Goal: Task Accomplishment & Management: Use online tool/utility

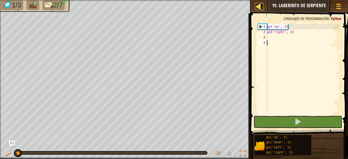
click at [260, 6] on div at bounding box center [258, 6] width 7 height 7
select select "es-419"
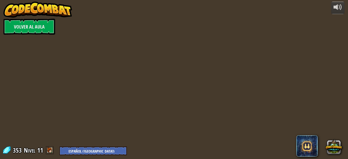
select select "es-419"
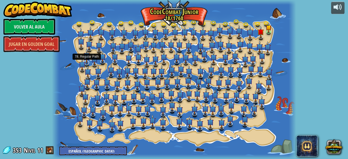
select select "es-419"
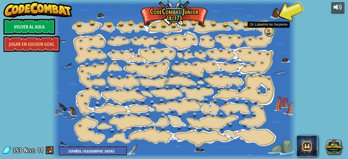
click at [268, 31] on link at bounding box center [269, 31] width 11 height 11
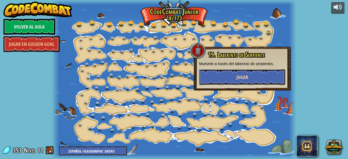
click at [231, 75] on button "Jugar" at bounding box center [242, 77] width 86 height 16
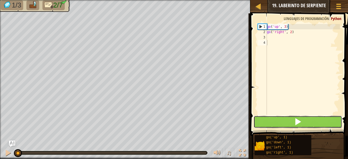
click at [264, 121] on button at bounding box center [297, 122] width 89 height 12
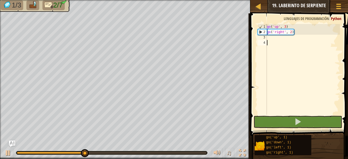
click at [273, 41] on div "go ( 'up' , 3 ) go ( 'right' , 2 )" at bounding box center [303, 75] width 74 height 102
type textarea "g"
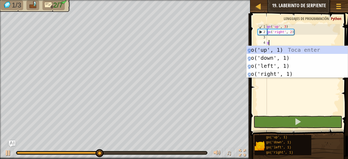
scroll to position [2, 0]
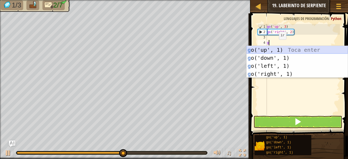
click at [264, 48] on div "g o('up', 1) Toca enter g o('down', 1) Toca enter g o('left', 1) Toca enter g o…" at bounding box center [296, 70] width 101 height 48
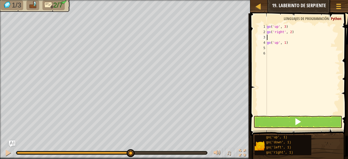
click at [268, 37] on div "go ( 'up' , 3 ) go ( 'right' , 2 ) go ( 'up' , 1 )" at bounding box center [303, 75] width 74 height 102
click at [292, 43] on div "go ( 'up' , 3 ) go ( 'right' , 2 ) go ( 'up' , 1 )" at bounding box center [303, 75] width 74 height 102
type textarea "g"
type textarea "go('right', 2)"
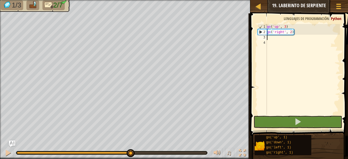
click at [268, 39] on div "go ( 'up' , 3 ) go ( 'right' , 2 )" at bounding box center [303, 75] width 74 height 102
click at [281, 47] on div "go ( 'up' , 3 ) go ( 'right' , 2 )" at bounding box center [303, 75] width 74 height 102
click at [267, 39] on div "go ( 'up' , 3 ) go ( 'right' , 2 )" at bounding box center [303, 75] width 74 height 102
type textarea "g"
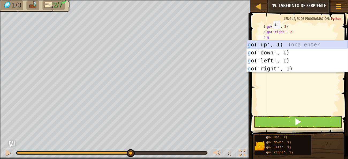
click at [268, 42] on div "g o('up', 1) Toca enter g o('down', 1) Toca enter g o('left', 1) Toca enter g o…" at bounding box center [296, 65] width 101 height 48
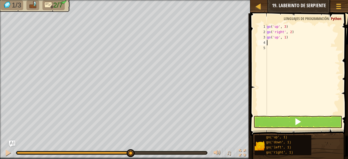
type textarea "g"
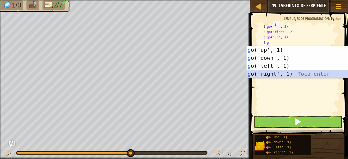
drag, startPoint x: 260, startPoint y: 73, endPoint x: 263, endPoint y: 79, distance: 7.1
click at [263, 0] on body "Mapa Júnior 19. Laberinto de Serpiente Menú del Juego Ask AI 1 הההההההההההההההה…" at bounding box center [174, 0] width 348 height 0
click at [266, 72] on div "g o('up', 1) Toca enter g o('down', 1) Toca enter g o('left', 1) Toca enter g o…" at bounding box center [296, 70] width 101 height 48
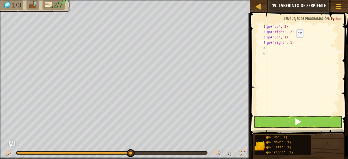
click at [292, 43] on div "go ( 'up' , 3 ) go ( 'right' , 2 ) go ( 'up' , 1 ) go ( 'right' , 1 )" at bounding box center [303, 75] width 74 height 102
type textarea "go('right', 2)"
click at [274, 119] on button at bounding box center [297, 122] width 89 height 12
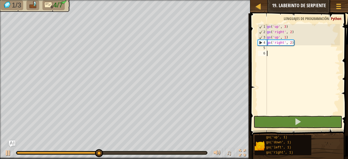
click at [268, 51] on div "go ( 'up' , 3 ) go ( 'right' , 2 ) go ( 'up' , 1 ) go ( 'right' , 2 )" at bounding box center [303, 75] width 74 height 102
click at [268, 48] on div "go ( 'up' , 3 ) go ( 'right' , 2 ) go ( 'up' , 1 ) go ( 'right' , 2 )" at bounding box center [303, 75] width 74 height 102
type textarea "g"
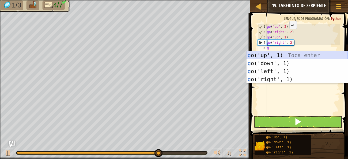
click at [264, 54] on div "g o('up', 1) Toca enter g o('down', 1) Toca enter g o('left', 1) Toca enter g o…" at bounding box center [296, 75] width 101 height 48
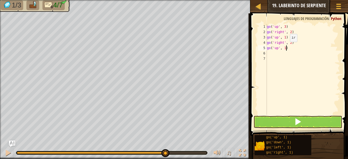
click at [285, 47] on div "go ( 'up' , 3 ) go ( 'right' , 2 ) go ( 'up' , 1 ) go ( 'right' , 2 ) go ( 'up'…" at bounding box center [303, 75] width 74 height 102
type textarea "go('up', 2)"
click at [269, 52] on div "go ( 'up' , 3 ) go ( 'right' , 2 ) go ( 'up' , 1 ) go ( 'right' , 2 ) go ( 'up'…" at bounding box center [303, 75] width 74 height 102
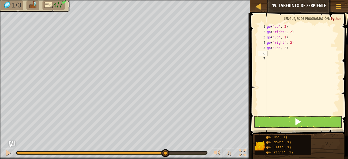
type textarea "g"
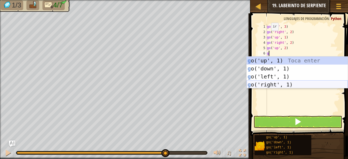
click at [269, 82] on div "g o('up', 1) Toca enter g o('down', 1) Toca enter g o('left', 1) Toca enter g o…" at bounding box center [296, 81] width 101 height 48
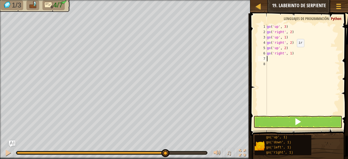
click at [292, 52] on div "go ( 'up' , 3 ) go ( 'right' , 2 ) go ( 'up' , 1 ) go ( 'right' , 2 ) go ( 'up'…" at bounding box center [303, 75] width 74 height 102
type textarea "go('right', 2)"
click at [274, 60] on div "go ( 'up' , 3 ) go ( 'right' , 2 ) go ( 'up' , 1 ) go ( 'right' , 2 ) go ( 'up'…" at bounding box center [303, 75] width 74 height 102
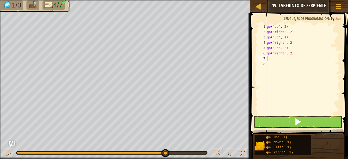
type textarea "g"
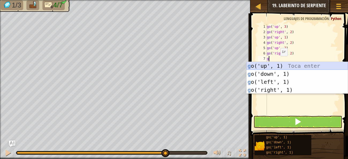
click at [276, 66] on div "g o('up', 1) Toca enter g o('down', 1) Toca enter g o('left', 1) Toca enter g o…" at bounding box center [296, 86] width 101 height 48
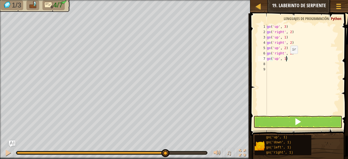
click at [286, 59] on div "go ( 'up' , 3 ) go ( 'right' , 2 ) go ( 'up' , 1 ) go ( 'right' , 2 ) go ( 'up'…" at bounding box center [303, 75] width 74 height 102
click at [297, 121] on span at bounding box center [297, 121] width 7 height 7
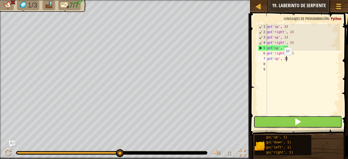
click at [297, 117] on button at bounding box center [297, 122] width 89 height 12
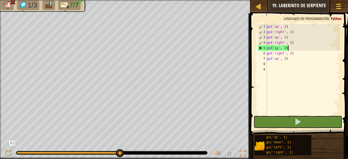
click at [288, 47] on div "go ( 'up' , 3 ) go ( 'right' , 2 ) go ( 'up' , 1 ) go ( 'right' , 2 ) go ( 'up'…" at bounding box center [303, 75] width 74 height 102
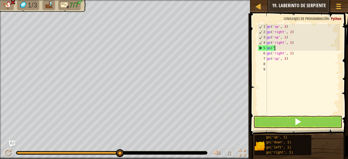
scroll to position [2, 0]
type textarea "g"
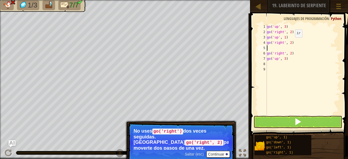
click at [10, 142] on img "Ask AI" at bounding box center [12, 144] width 7 height 7
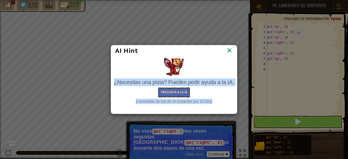
click at [14, 141] on div "AI Hint ¿Necesitas una pista? Puedes pedir ayuda a la IA. Pregunta a la IA 1 co…" at bounding box center [174, 79] width 348 height 159
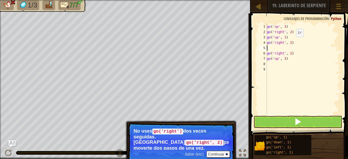
click at [14, 142] on img "Ask AI" at bounding box center [12, 144] width 7 height 7
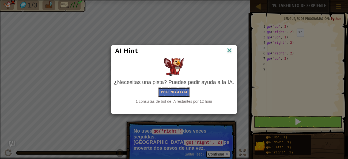
click at [177, 93] on button "Pregunta a la IA" at bounding box center [174, 93] width 32 height 10
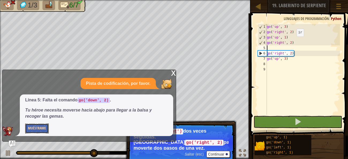
click at [36, 127] on button "Muéstrame" at bounding box center [37, 129] width 24 height 10
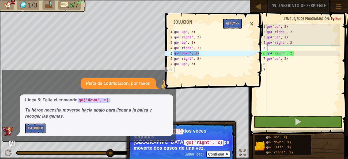
click at [270, 48] on div "go ( 'up' , 3 ) go ( 'right' , 2 ) go ( 'up' , 1 ) go ( 'right' , 2 ) go ( 'rig…" at bounding box center [303, 75] width 74 height 102
type textarea "g"
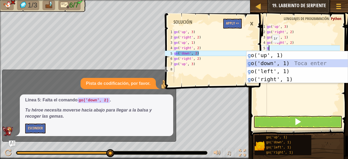
click at [268, 61] on div "g o('up', 1) Toca enter g o('down', 1) Toca enter g o('left', 1) Toca enter g o…" at bounding box center [296, 75] width 101 height 48
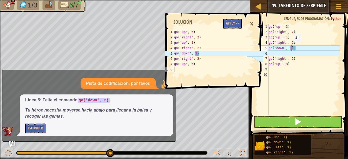
click at [291, 47] on div "go ( 'up' , 3 ) go ( 'right' , 2 ) go ( 'up' , 1 ) go ( 'right' , 2 ) go ( 'dow…" at bounding box center [303, 75] width 72 height 102
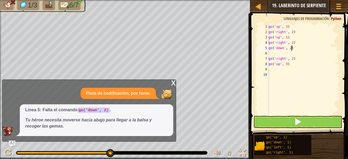
type textarea "go('down', 2)"
click at [38, 130] on div "Línea 5: Falta el comando go('down', 2) . Tu héroe necesita moverse hacia abajo…" at bounding box center [96, 121] width 153 height 32
click at [47, 134] on div "Línea 5: Falta el comando go('down', 2) . Tu héroe necesita moverse hacia abajo…" at bounding box center [96, 121] width 153 height 32
click at [27, 133] on div "Línea 5: Falta el comando go('down', 2) . Tu héroe necesita moverse hacia abajo…" at bounding box center [96, 121] width 153 height 32
click at [26, 129] on p "Tu héroe necesita moverse hacia abajo para llegar a la balsa y recoger las gema…" at bounding box center [96, 123] width 143 height 12
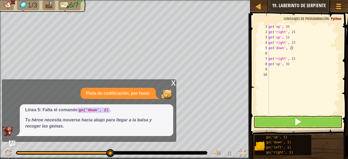
click at [57, 120] on em "Tu héroe necesita moverse hacia abajo para llegar a la balsa y recoger las gema…" at bounding box center [88, 123] width 126 height 11
click at [22, 139] on div "x Pista de codificación, por favor. Línea 5: Falta el comando go('down', 2) . T…" at bounding box center [89, 111] width 174 height 62
click at [12, 140] on div "x Pista de codificación, por favor. Línea 5: Falta el comando go('down', 2) . T…" at bounding box center [89, 111] width 174 height 62
click at [12, 143] on img "Ask AI" at bounding box center [12, 144] width 7 height 7
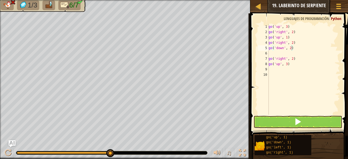
click at [13, 145] on img "Ask AI" at bounding box center [12, 144] width 7 height 7
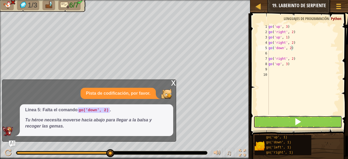
click at [267, 117] on button at bounding box center [297, 122] width 89 height 12
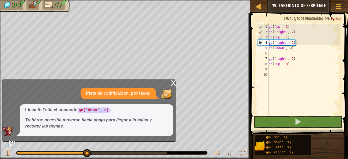
click at [174, 82] on div "x" at bounding box center [173, 82] width 5 height 5
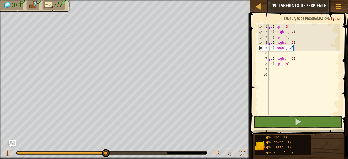
click at [10, 142] on img "Ask AI" at bounding box center [12, 144] width 7 height 7
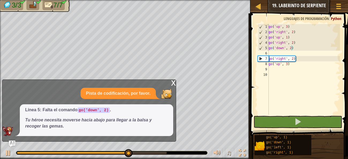
click at [171, 83] on div "x" at bounding box center [173, 82] width 5 height 5
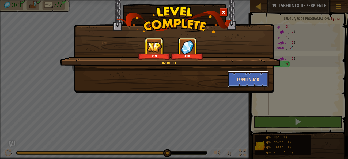
click at [242, 79] on button "Continuar" at bounding box center [247, 79] width 41 height 16
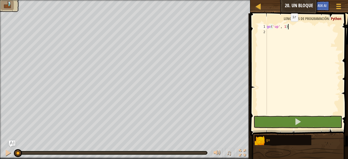
click at [286, 26] on div "go ( 'up' , 1 )" at bounding box center [303, 75] width 74 height 102
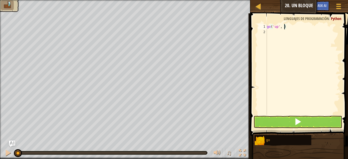
scroll to position [2, 1]
type textarea "go('up', 2)"
click at [316, 117] on button at bounding box center [297, 122] width 89 height 12
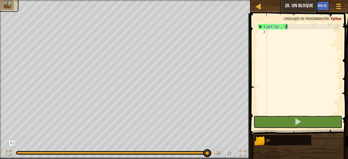
click at [268, 31] on div "go ( 'up' , 2 )" at bounding box center [303, 75] width 74 height 102
type textarea "g"
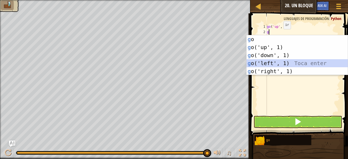
click at [290, 61] on div "g o Toca enter g o('up', 1) Toca enter g o('down', 1) Toca enter g o('left', 1)…" at bounding box center [296, 63] width 101 height 56
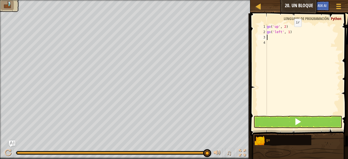
click at [289, 32] on div "go ( 'up' , 2 ) go ( 'left' , 1 )" at bounding box center [303, 75] width 74 height 102
type textarea "go('left', 3)"
click at [268, 37] on div "go ( 'up' , 2 ) go ( 'left' , 3 )" at bounding box center [303, 75] width 74 height 102
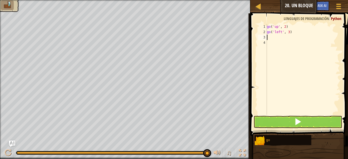
type textarea "g"
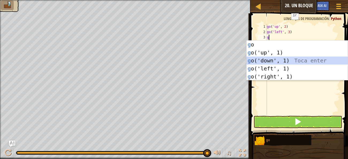
click at [271, 60] on div "g o Toca enter g o('up', 1) Toca enter g o('down', 1) Toca enter g o('left', 1)…" at bounding box center [296, 69] width 101 height 56
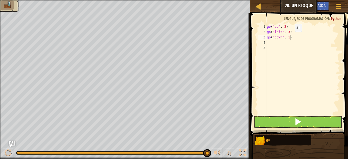
click at [290, 37] on div "go ( 'up' , 2 ) go ( 'left' , 3 ) go ( 'down' , 1 )" at bounding box center [303, 75] width 74 height 102
type textarea "go('down', 3)"
click at [268, 41] on div "go ( 'up' , 2 ) go ( 'left' , 3 ) go ( 'down' , 3 )" at bounding box center [303, 75] width 74 height 102
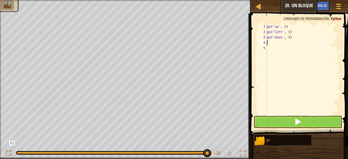
type textarea "g"
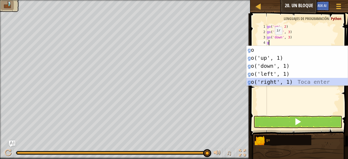
click at [275, 79] on div "g o Toca enter g o('up', 1) Toca enter g o('down', 1) Toca enter g o('left', 1)…" at bounding box center [296, 74] width 101 height 56
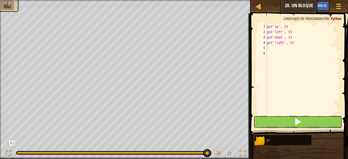
click at [276, 118] on button at bounding box center [297, 122] width 89 height 12
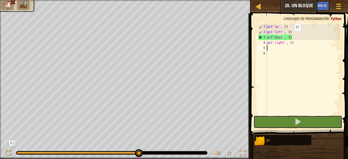
click at [289, 37] on div "go ( 'up' , 2 ) go ( 'left' , 3 ) go ( 'down' , 3 ) go ( 'right' , 1 )" at bounding box center [303, 75] width 74 height 102
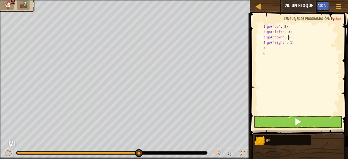
scroll to position [2, 2]
type textarea "go('down', 2)"
click at [291, 121] on button at bounding box center [297, 122] width 89 height 12
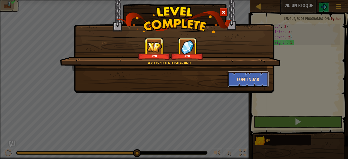
click at [238, 77] on button "Continuar" at bounding box center [247, 79] width 41 height 16
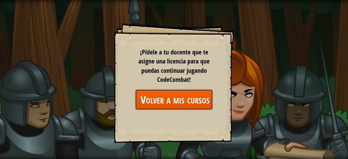
click at [151, 102] on link "Volver a mis cursos" at bounding box center [174, 100] width 78 height 21
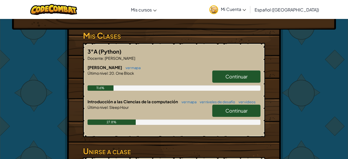
scroll to position [96, 0]
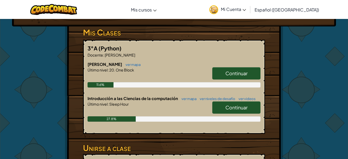
click at [239, 108] on span "Continuar" at bounding box center [236, 108] width 22 height 6
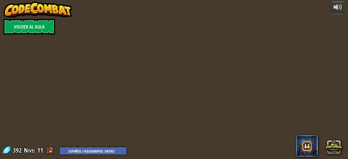
select select "es-419"
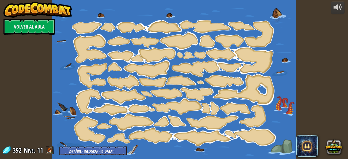
select select "es-419"
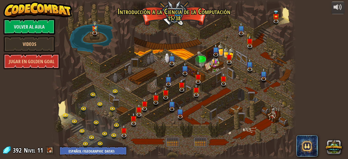
select select "es-419"
